Goal: Find specific page/section: Find specific page/section

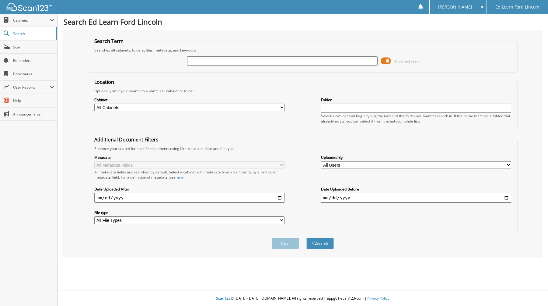
click at [205, 58] on input "text" at bounding box center [282, 60] width 191 height 9
type input "[PERSON_NAME]"
click at [307, 237] on button "Search" at bounding box center [320, 242] width 27 height 11
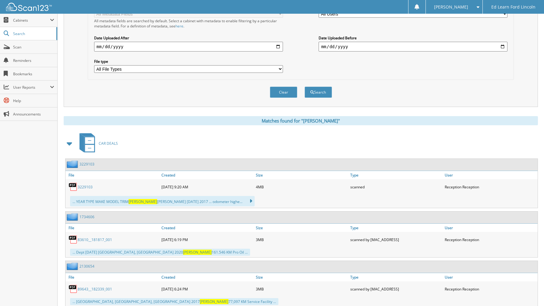
scroll to position [152, 0]
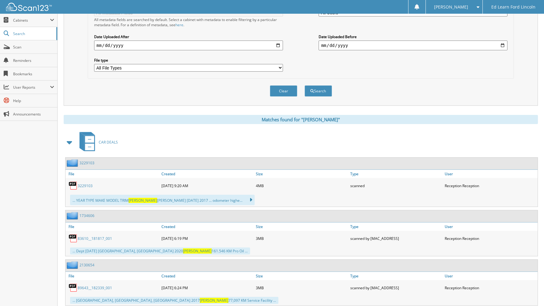
click at [110, 143] on span "CAR DEALS" at bounding box center [108, 141] width 19 height 5
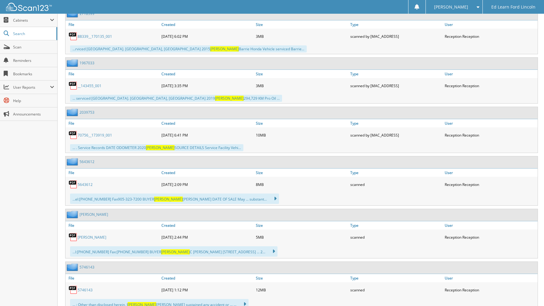
scroll to position [457, 0]
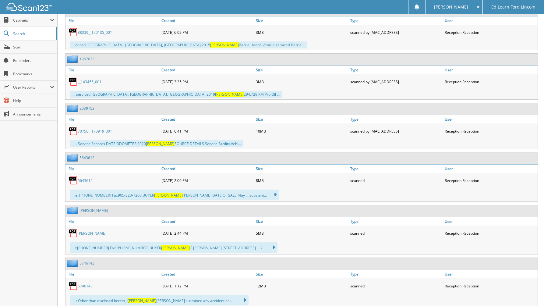
click at [86, 179] on link "5643612" at bounding box center [85, 180] width 15 height 5
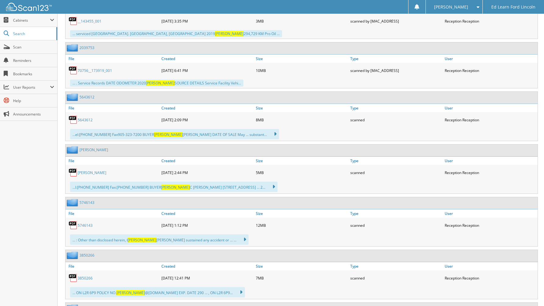
scroll to position [518, 0]
click at [88, 223] on link "5746143" at bounding box center [85, 224] width 15 height 5
click at [22, 45] on span "Scan" at bounding box center [33, 46] width 41 height 5
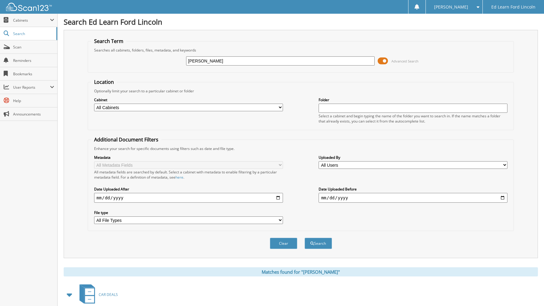
drag, startPoint x: 271, startPoint y: 60, endPoint x: 161, endPoint y: 56, distance: 110.0
click at [161, 56] on div "[PERSON_NAME] Advanced Search" at bounding box center [300, 61] width 419 height 16
type input "A00729"
click at [304, 237] on button "Search" at bounding box center [317, 242] width 27 height 11
drag, startPoint x: 201, startPoint y: 61, endPoint x: 207, endPoint y: 61, distance: 5.5
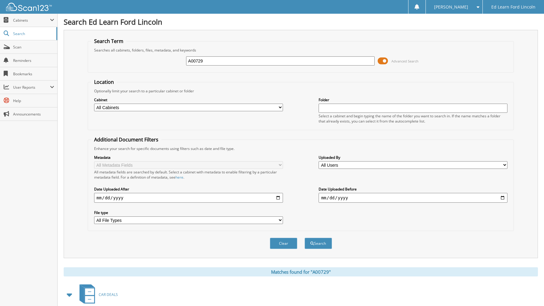
click at [207, 61] on input "A00729" at bounding box center [280, 60] width 189 height 9
type input "A00972"
click at [304, 237] on button "Search" at bounding box center [317, 242] width 27 height 11
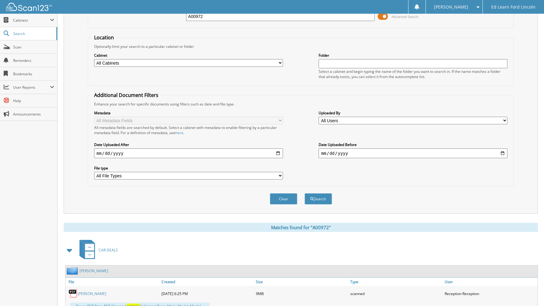
scroll to position [69, 0]
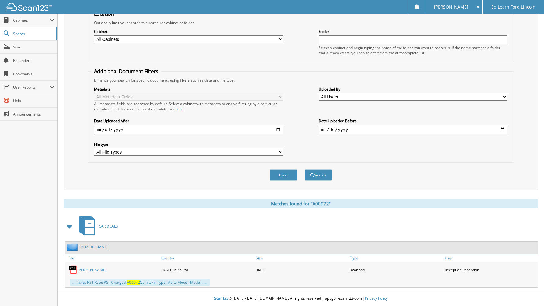
click at [85, 272] on link "[PERSON_NAME]" at bounding box center [92, 269] width 29 height 5
